Goal: Communication & Community: Answer question/provide support

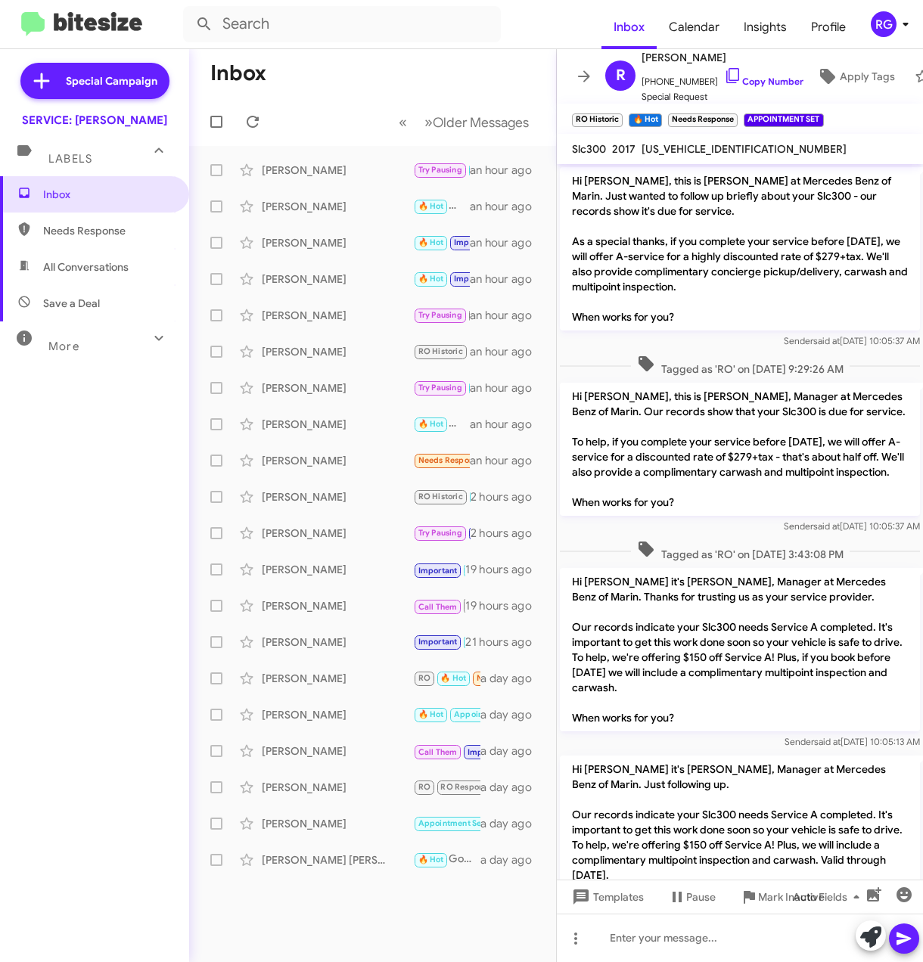
scroll to position [1506, 0]
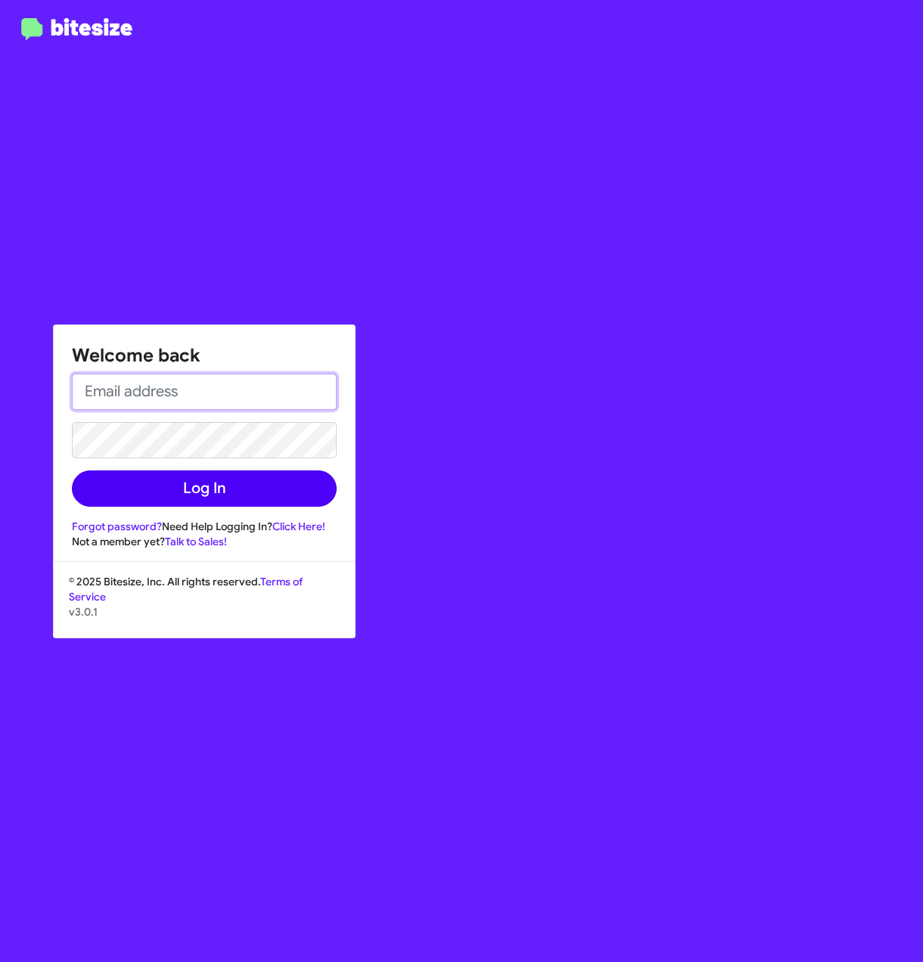
type input "Raul.Medina@swickard.com"
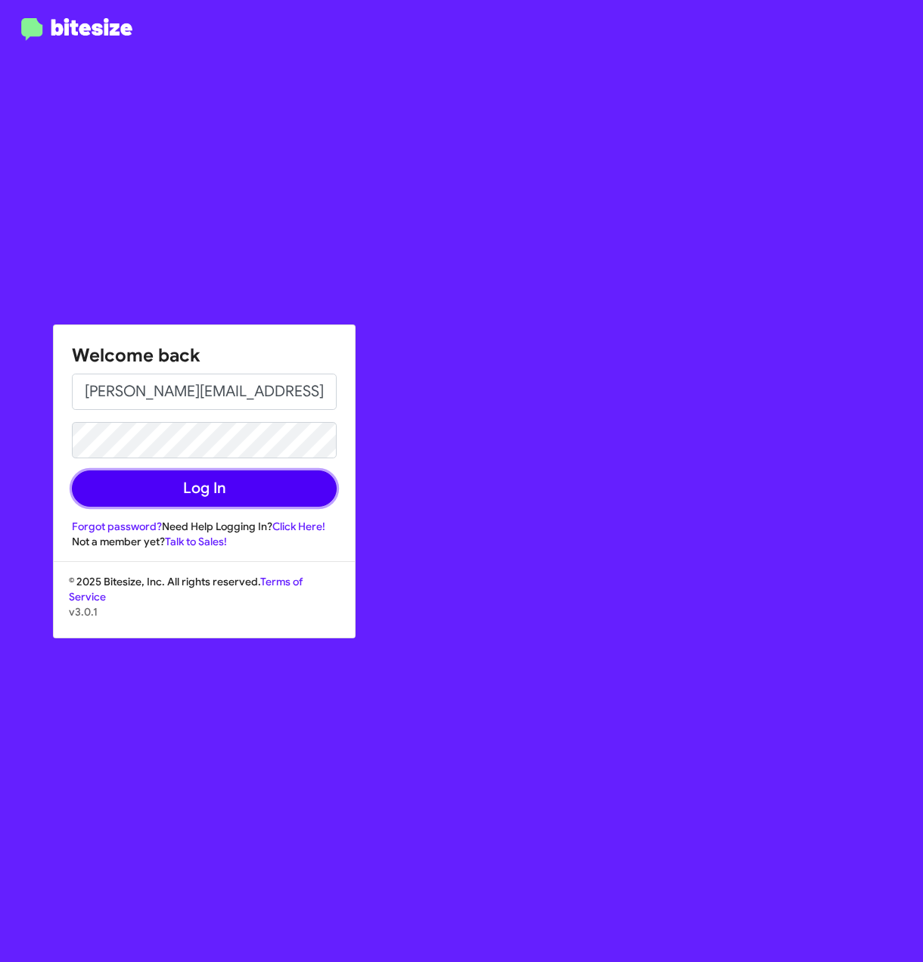
click at [250, 485] on button "Log In" at bounding box center [204, 488] width 265 height 36
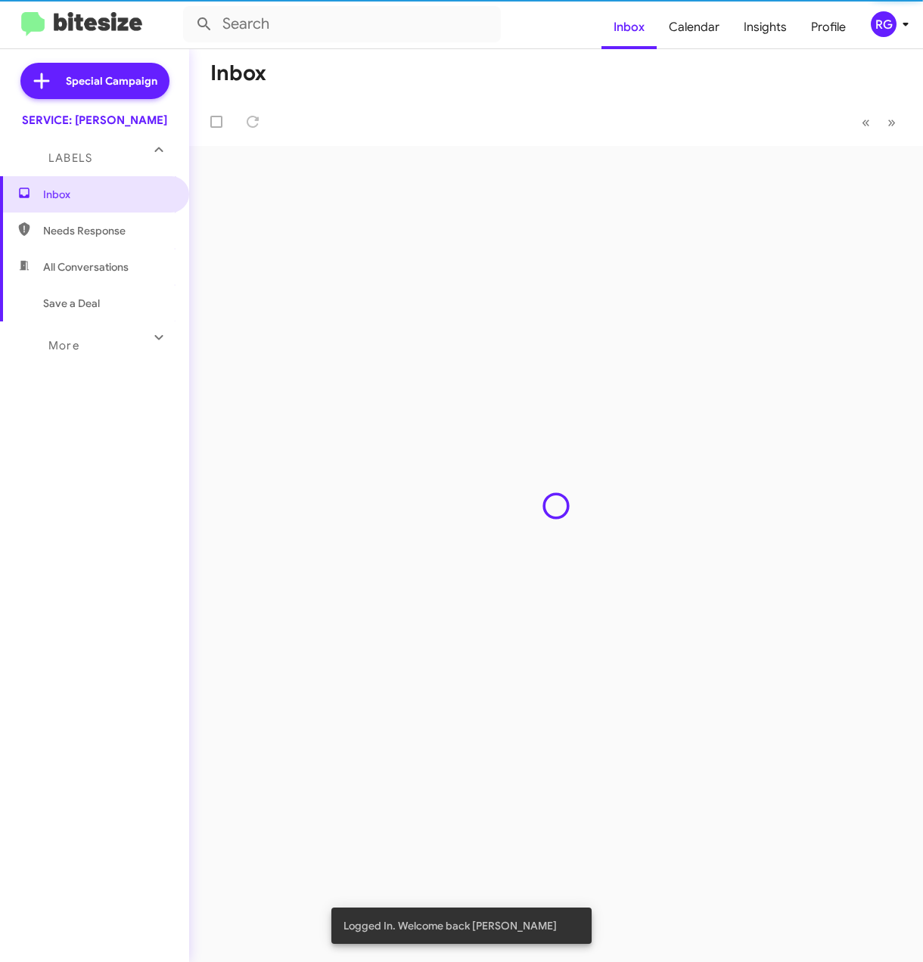
click at [260, 458] on div "Inbox « Previous » Next" at bounding box center [556, 505] width 734 height 913
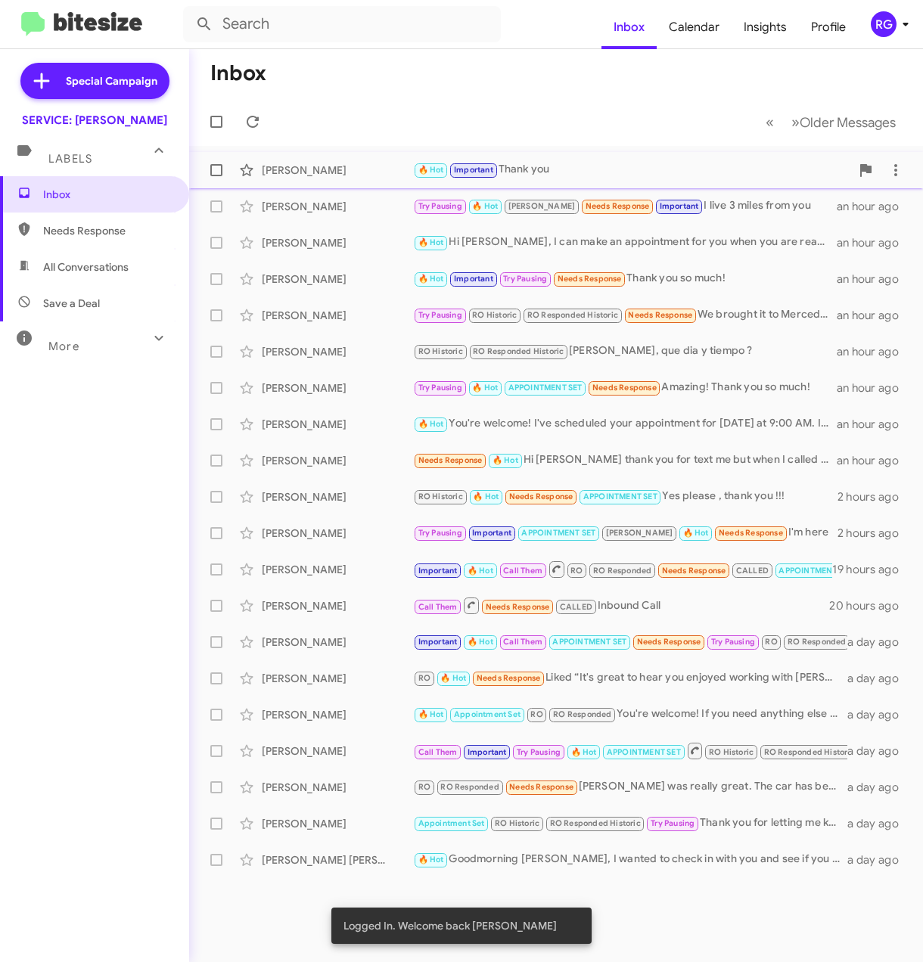
click at [349, 173] on div "[PERSON_NAME]" at bounding box center [337, 170] width 151 height 15
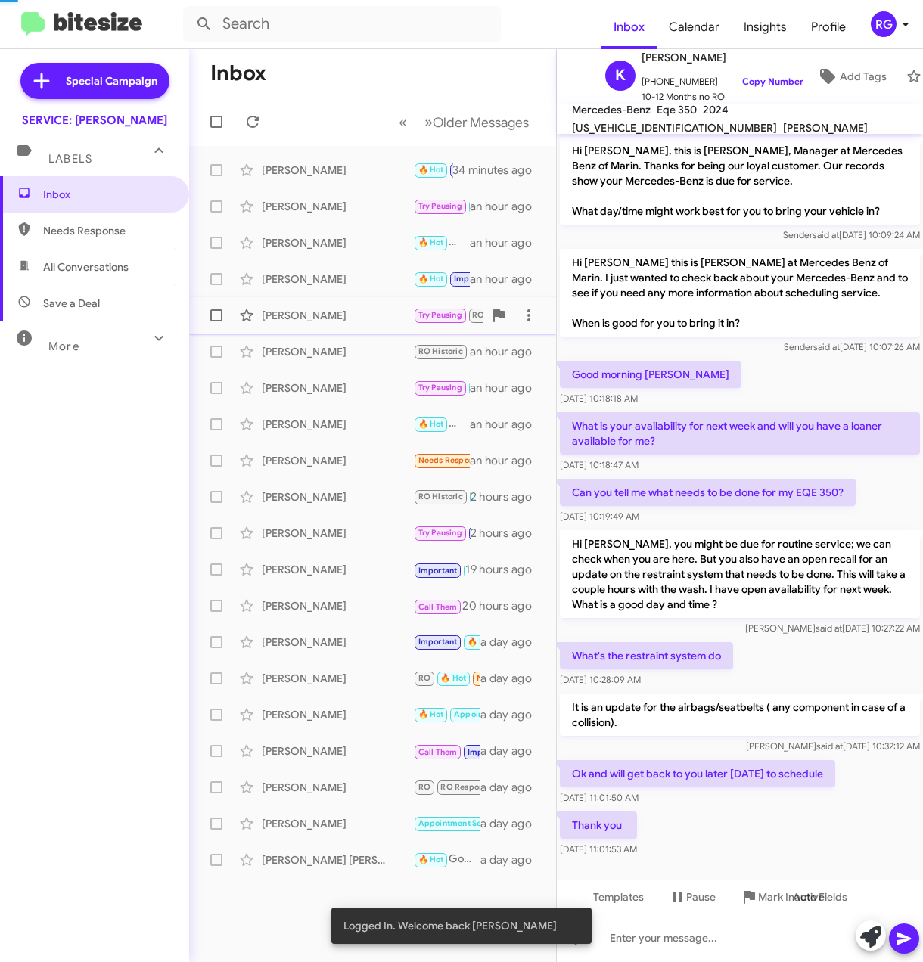
scroll to position [18, 0]
